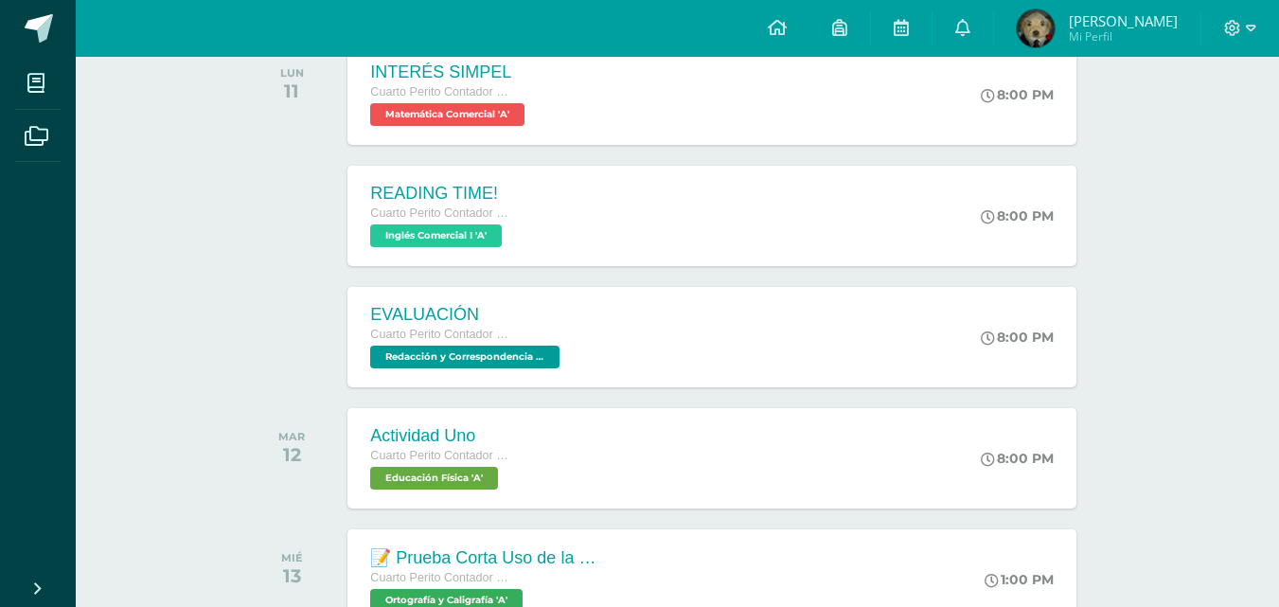
scroll to position [379, 0]
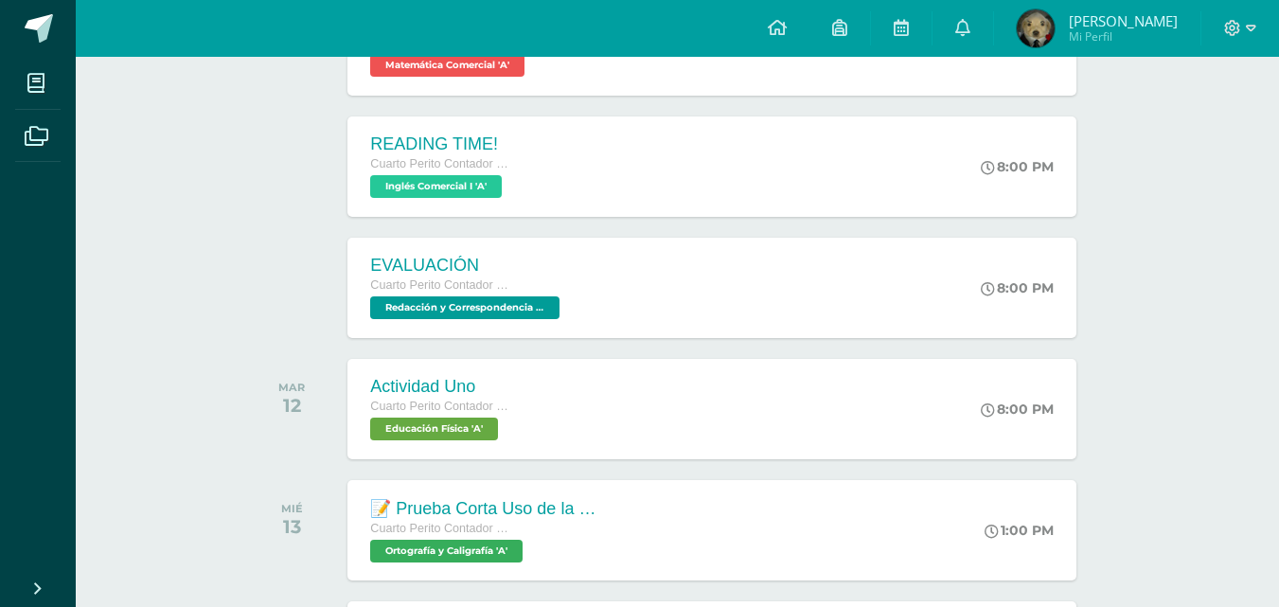
click at [467, 288] on span "Cuarto Perito Contador con Orientación en Computación" at bounding box center [441, 284] width 142 height 13
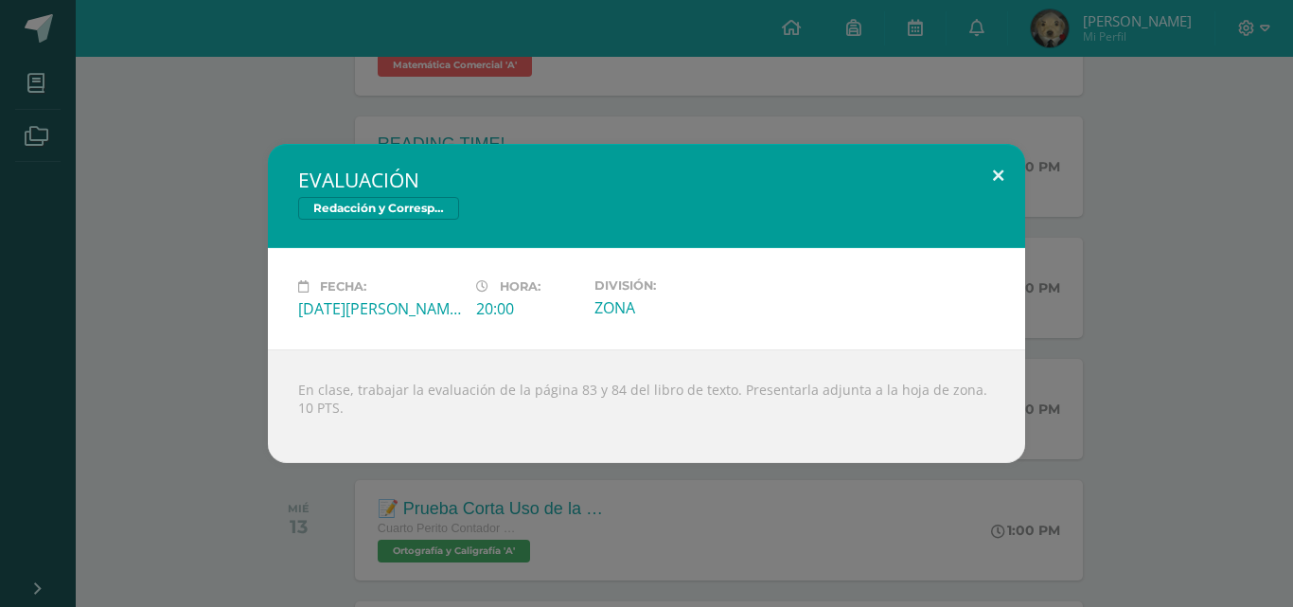
click at [1002, 176] on button at bounding box center [998, 176] width 54 height 64
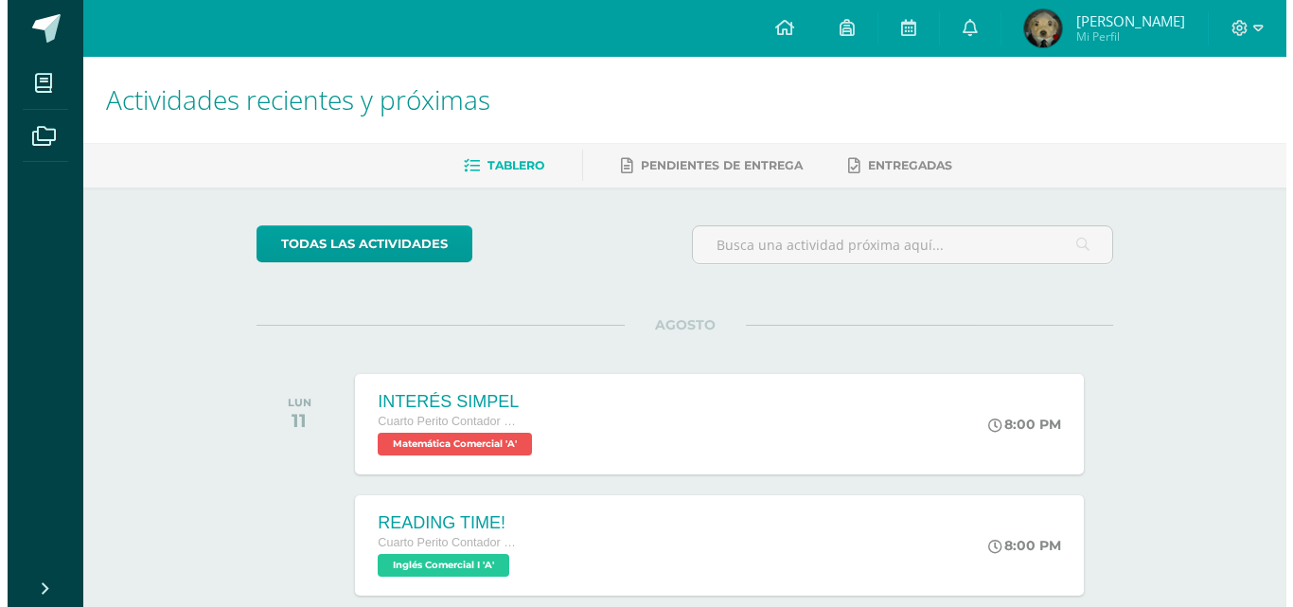
scroll to position [189, 0]
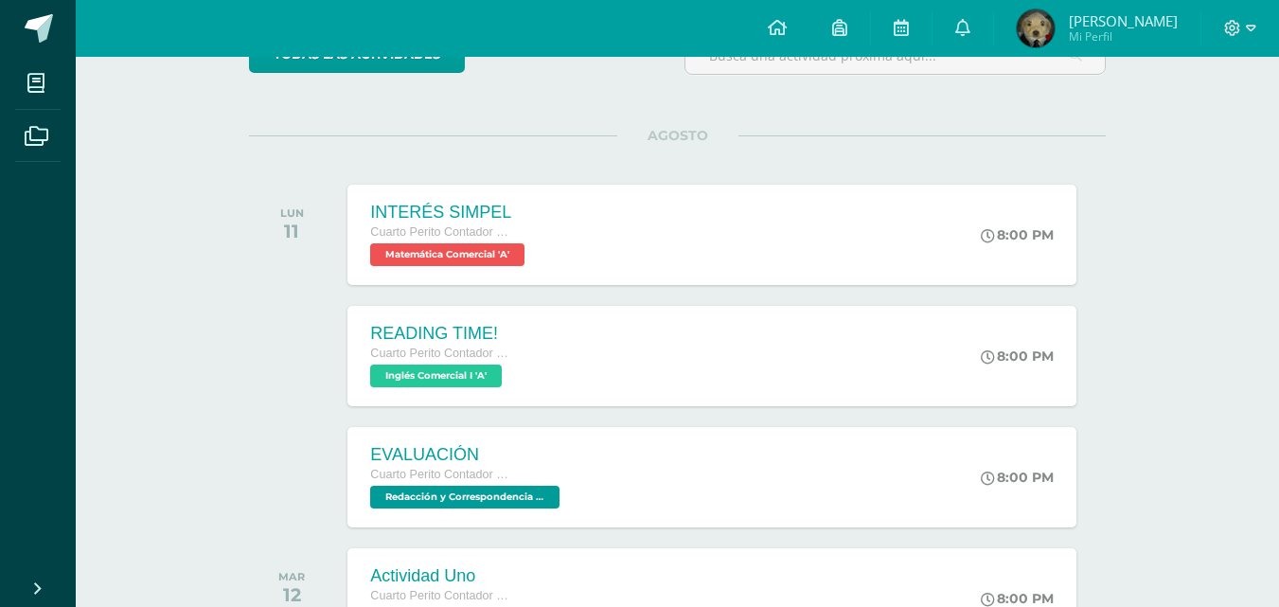
click at [644, 470] on div "EVALUACIÓN Cuarto Perito Contador con Orientación en Computación Redacción y Co…" at bounding box center [711, 477] width 728 height 100
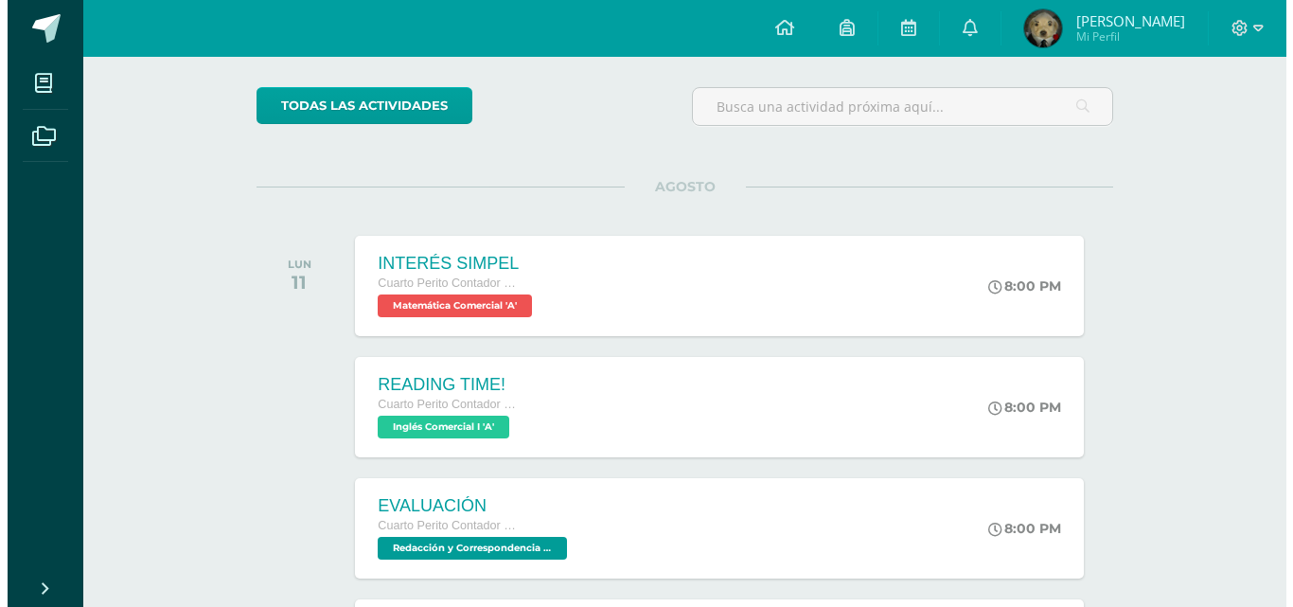
scroll to position [189, 0]
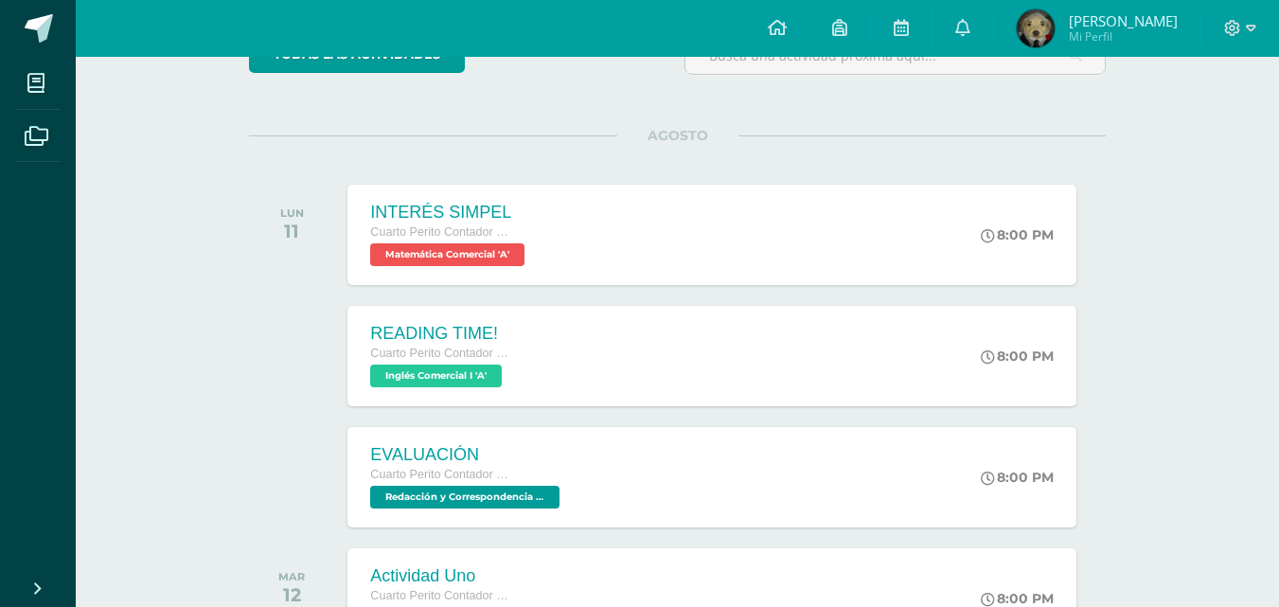
click at [596, 262] on div "INTERÉS SIMPEL Cuarto Perito Contador con Orientación en Computación Matemática…" at bounding box center [711, 235] width 728 height 100
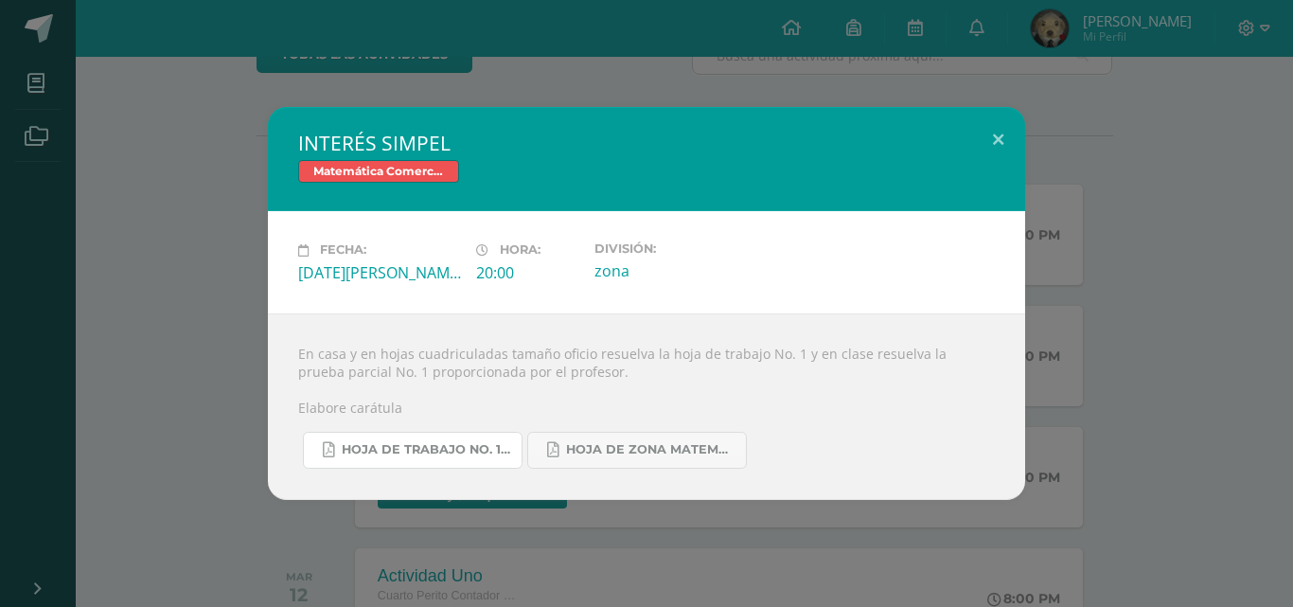
click at [433, 445] on span "Hoja de trabajo No. 1 Matemática Comercial..pdf" at bounding box center [427, 449] width 170 height 15
